Goal: Task Accomplishment & Management: Manage account settings

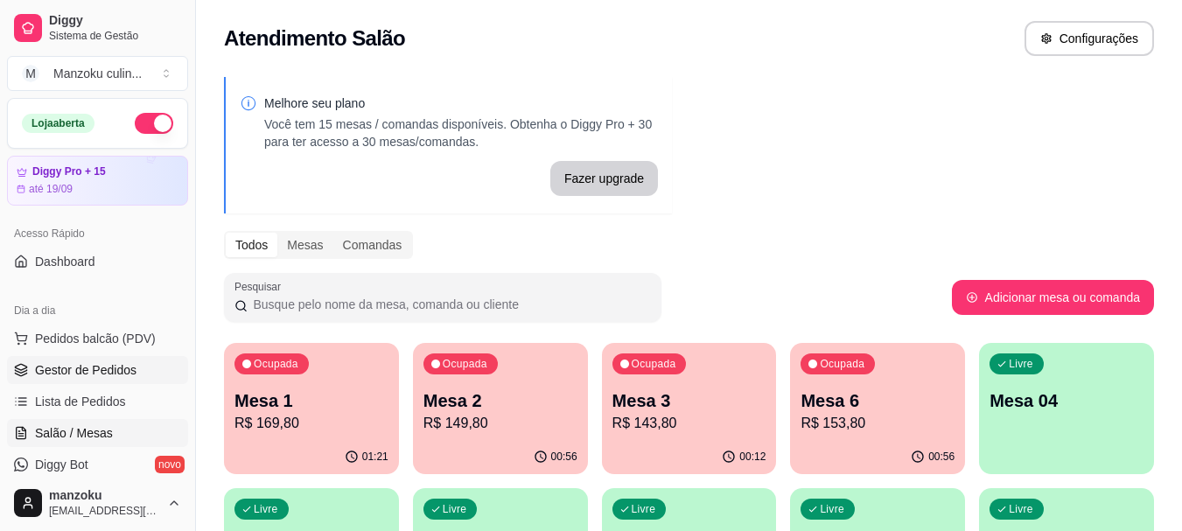
scroll to position [88, 0]
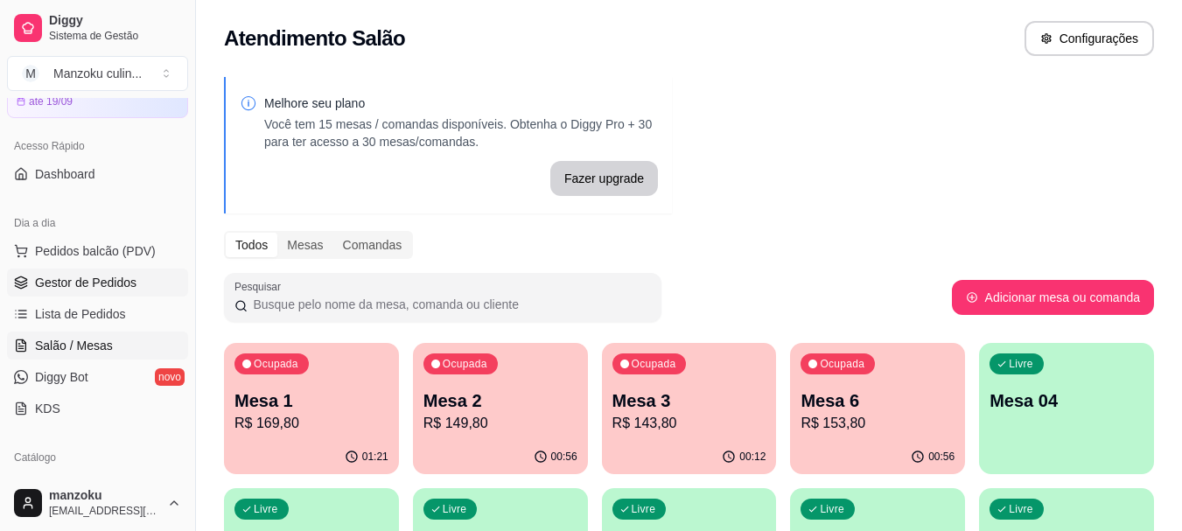
click at [107, 287] on span "Gestor de Pedidos" at bounding box center [86, 283] width 102 height 18
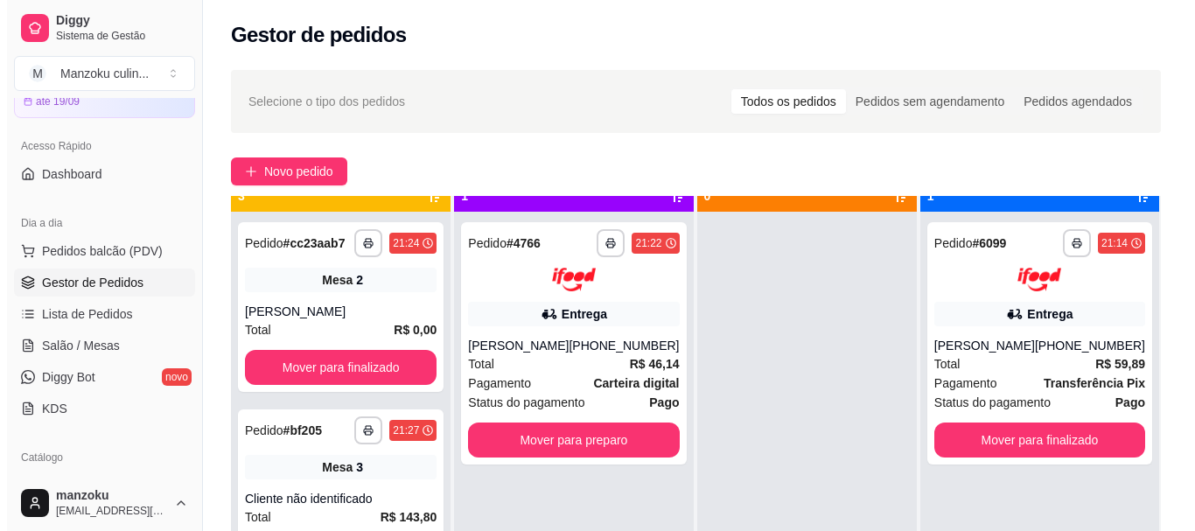
scroll to position [49, 0]
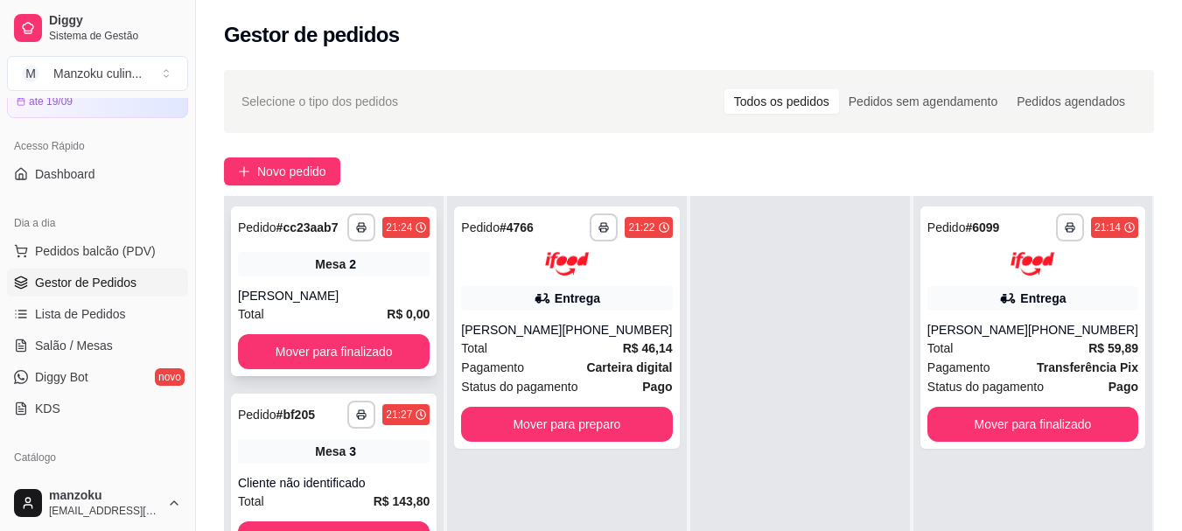
click at [378, 286] on div "**********" at bounding box center [334, 292] width 206 height 170
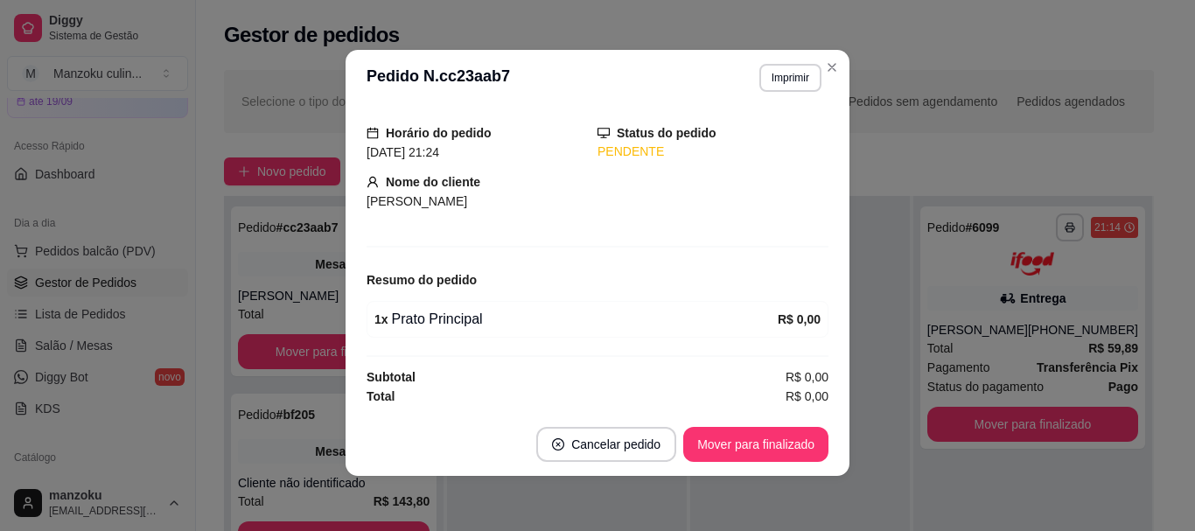
scroll to position [4, 0]
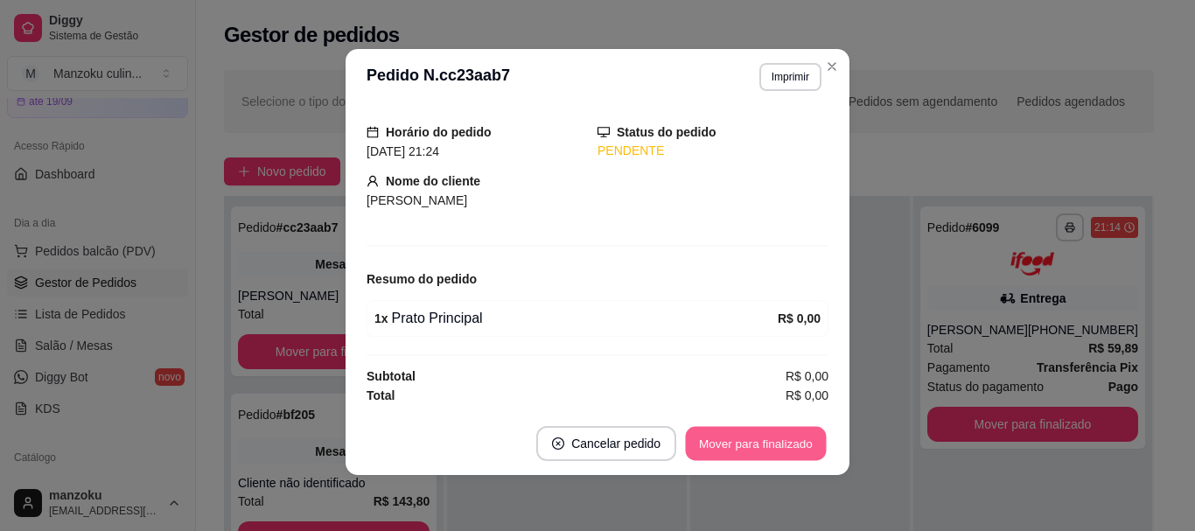
click at [766, 435] on button "Mover para finalizado" at bounding box center [756, 444] width 141 height 34
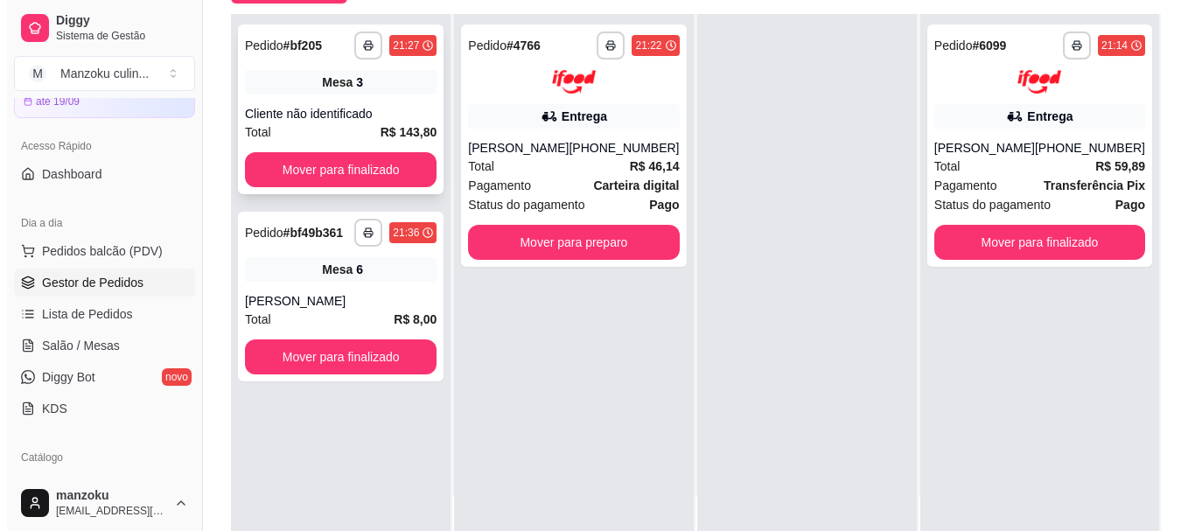
scroll to position [263, 0]
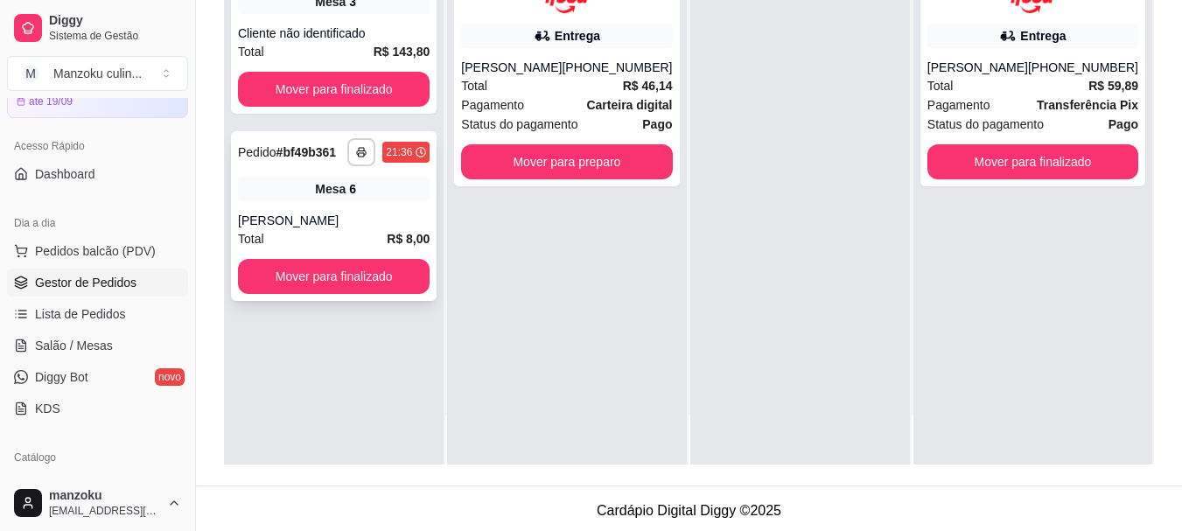
click at [378, 196] on div "Mesa 6" at bounding box center [334, 189] width 192 height 25
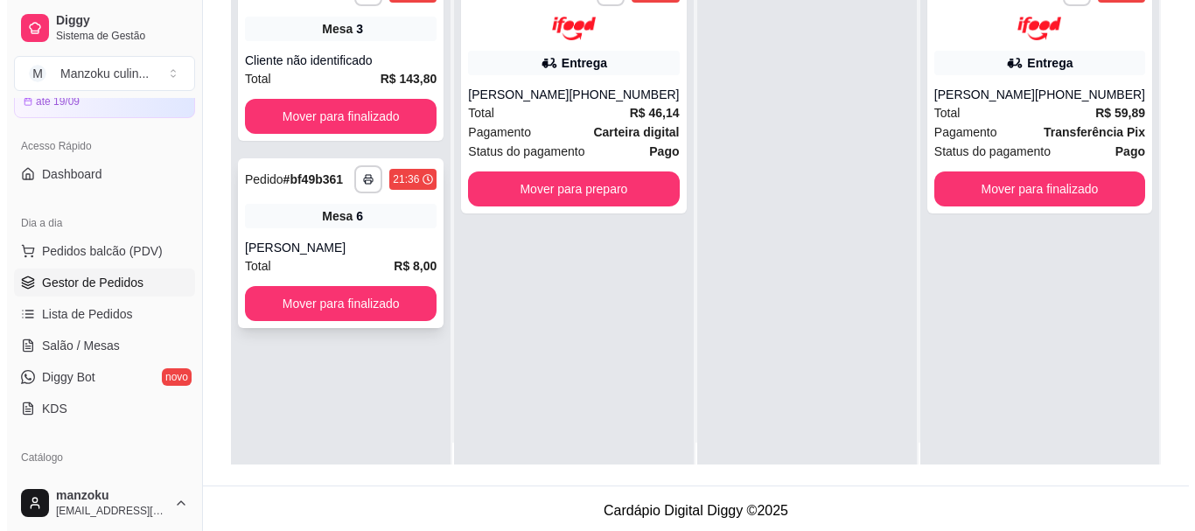
scroll to position [0, 0]
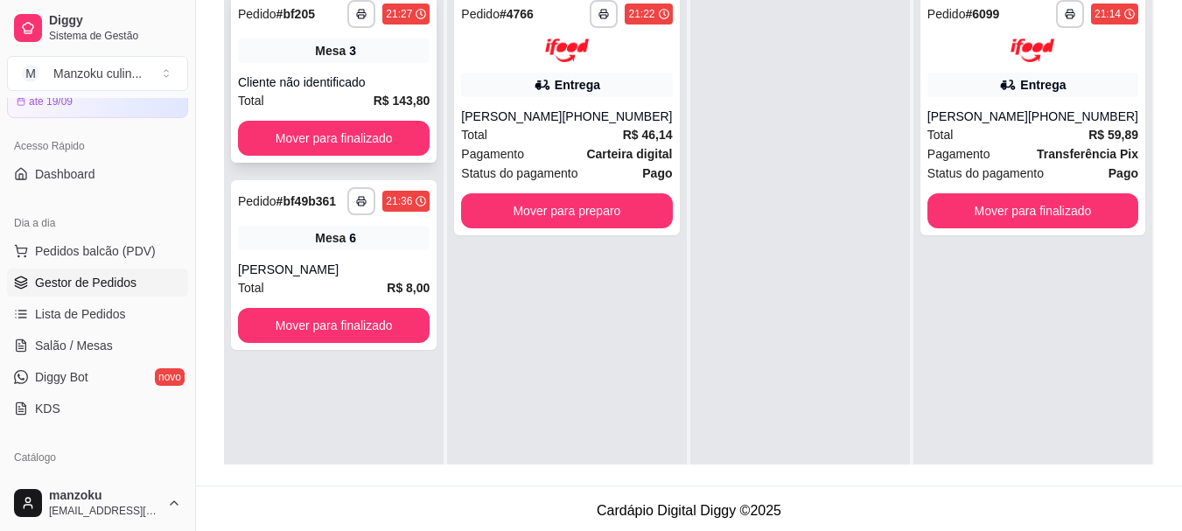
click at [396, 74] on div "Cliente não identificado" at bounding box center [334, 83] width 192 height 18
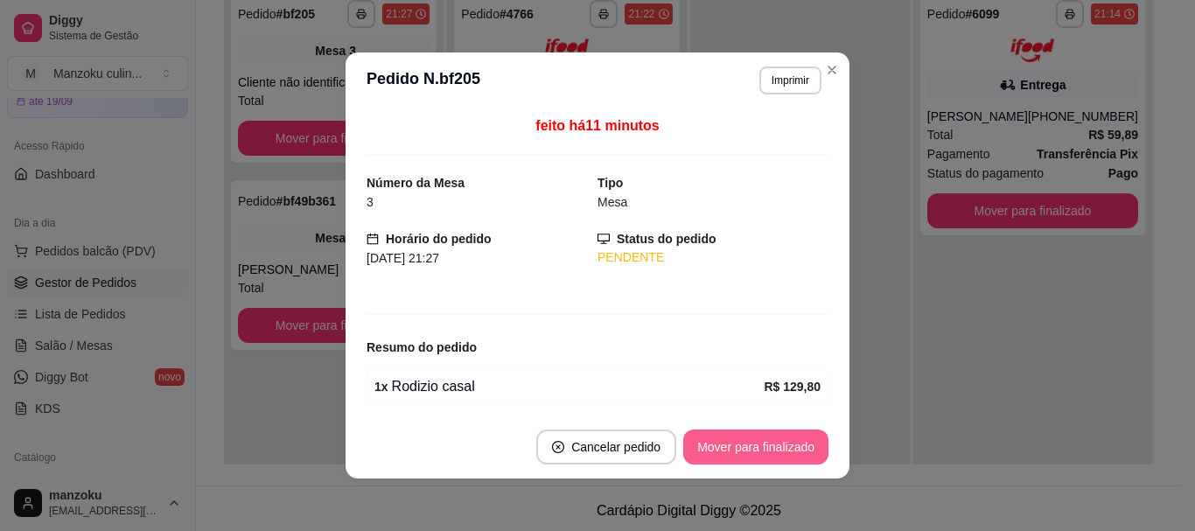
click at [752, 432] on button "Mover para finalizado" at bounding box center [756, 447] width 145 height 35
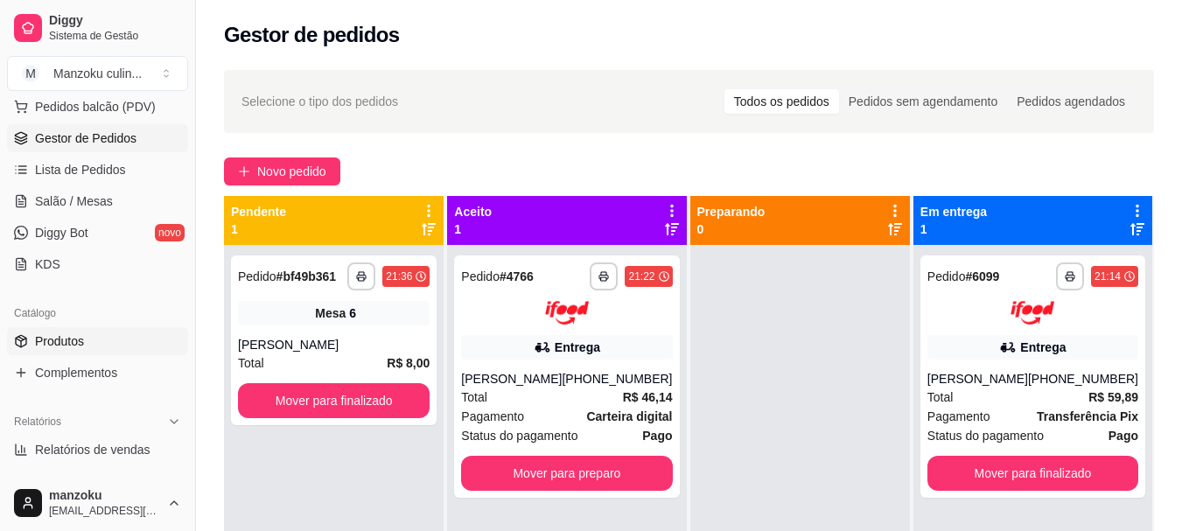
scroll to position [263, 0]
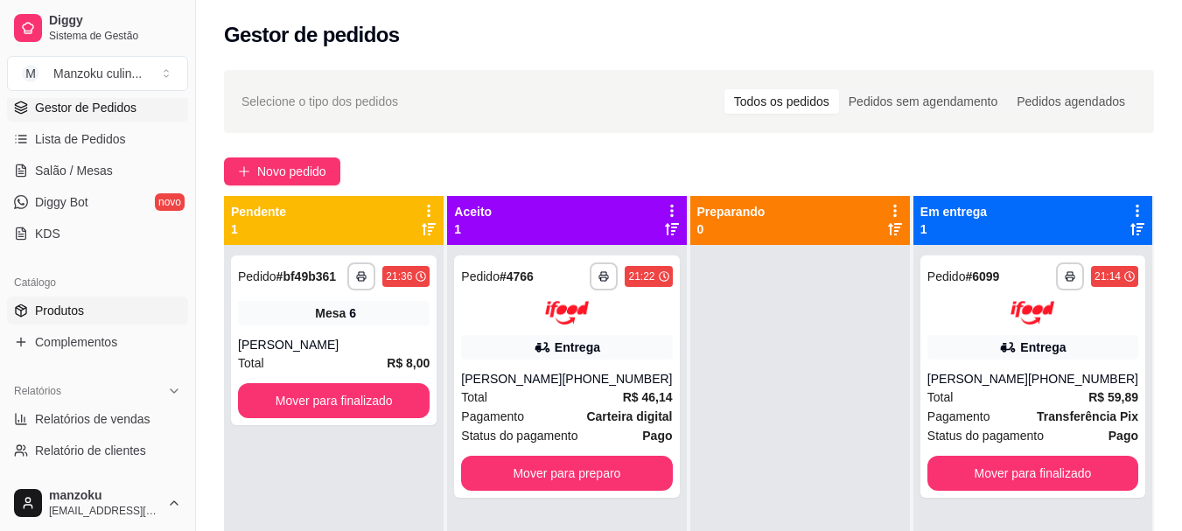
click at [85, 308] on link "Produtos" at bounding box center [97, 311] width 181 height 28
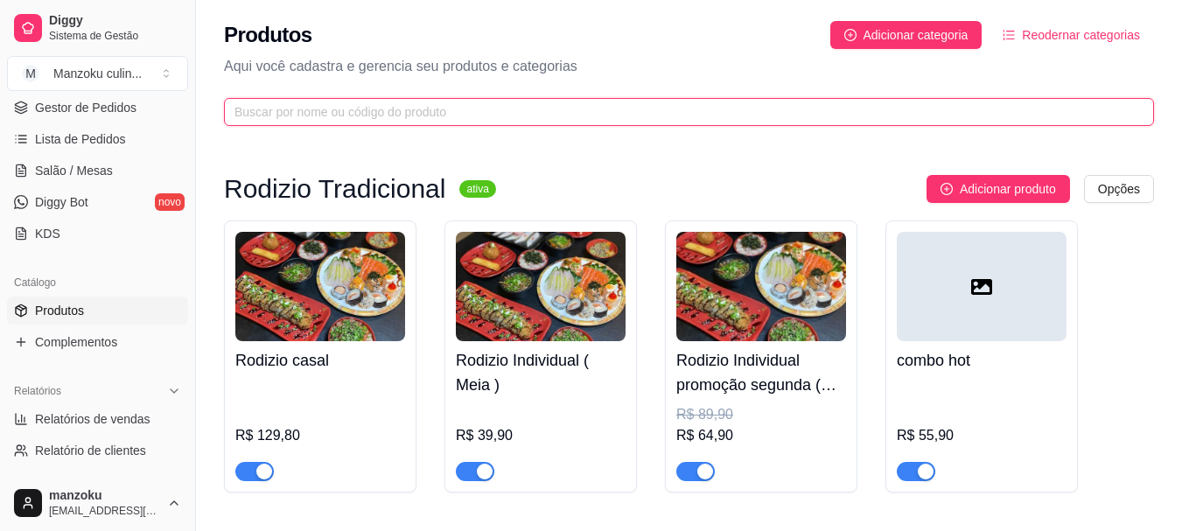
click at [371, 117] on input "text" at bounding box center [682, 111] width 895 height 19
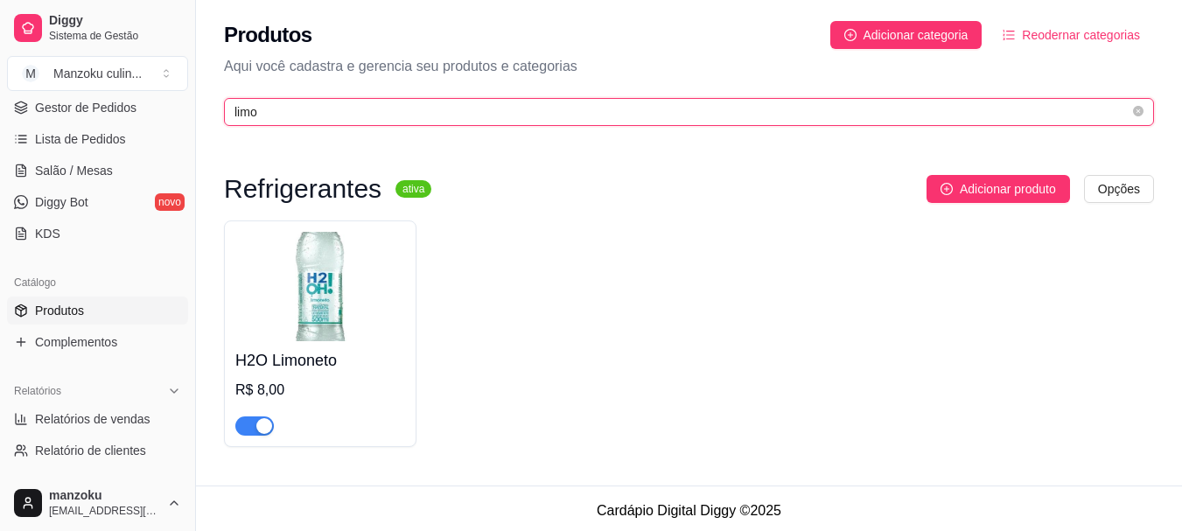
type input "limo"
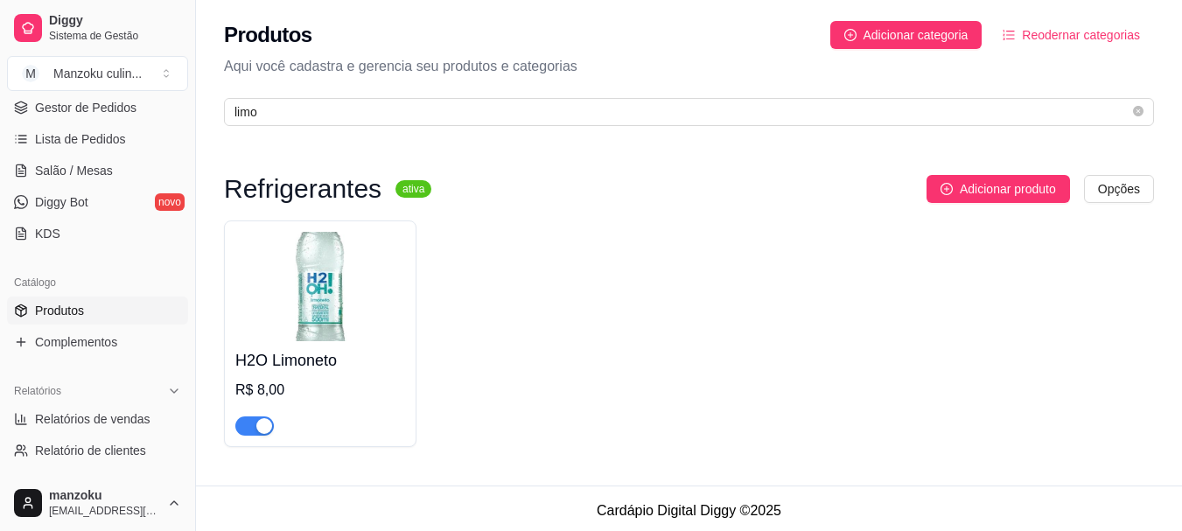
click at [264, 432] on div "button" at bounding box center [264, 426] width 16 height 16
click at [1001, 287] on div "H2O Limoneto R$ 8,00" at bounding box center [689, 334] width 930 height 227
click at [108, 109] on span "Gestor de Pedidos" at bounding box center [86, 108] width 102 height 18
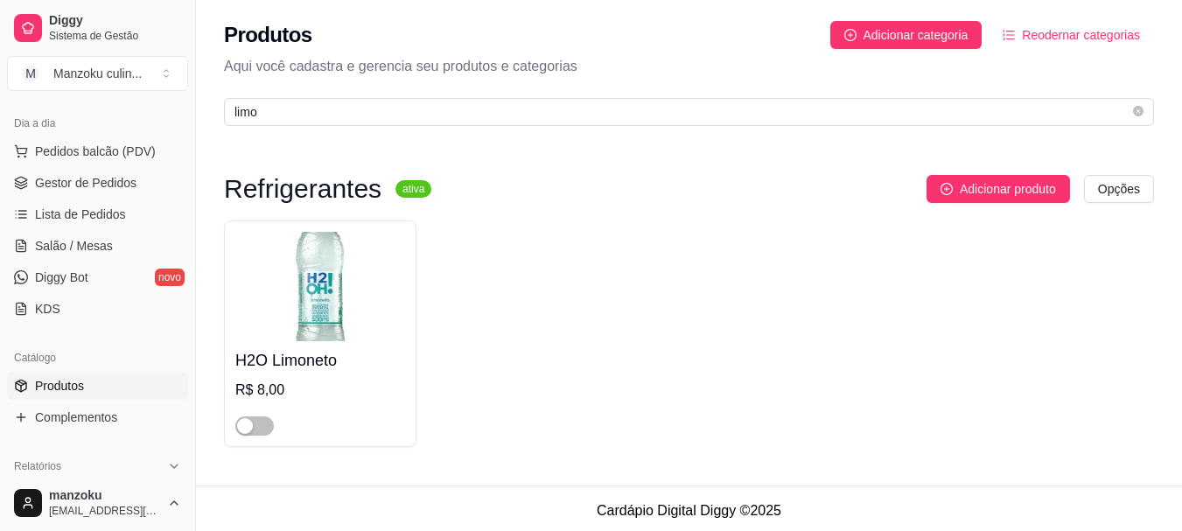
scroll to position [88, 0]
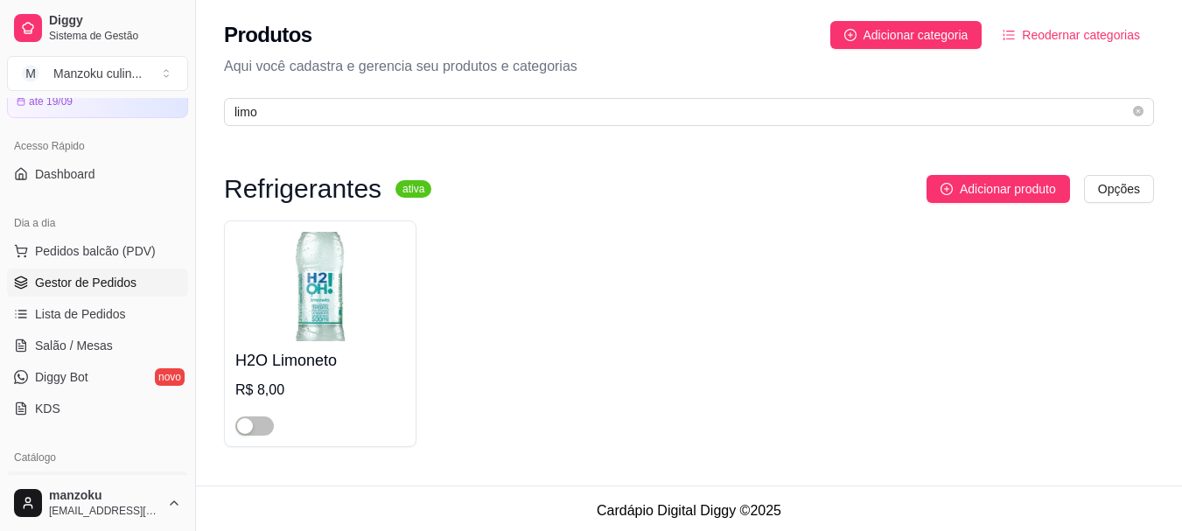
click at [109, 287] on span "Gestor de Pedidos" at bounding box center [86, 283] width 102 height 18
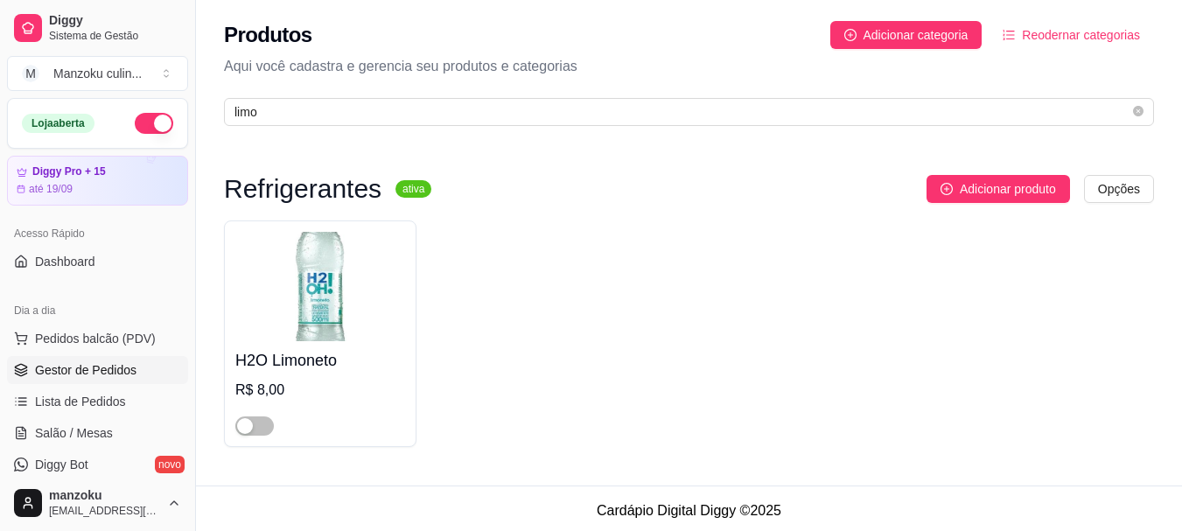
click at [116, 374] on span "Gestor de Pedidos" at bounding box center [86, 370] width 102 height 18
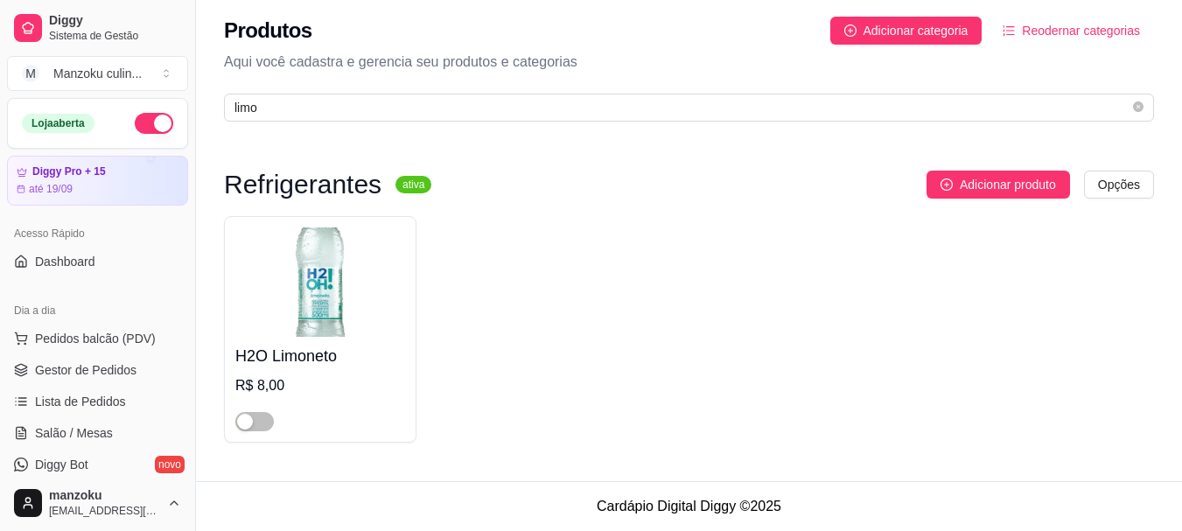
scroll to position [5, 0]
click at [83, 190] on div "até 19/09" at bounding box center [98, 189] width 164 height 14
